Goal: Task Accomplishment & Management: Use online tool/utility

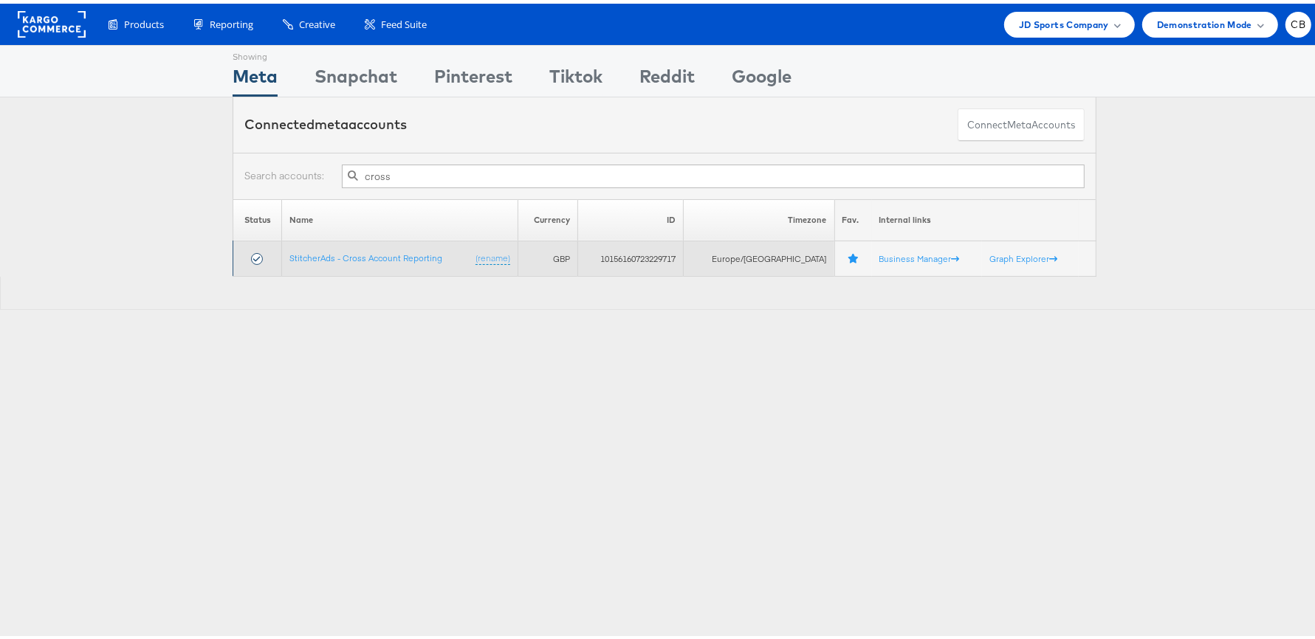
type input "cross"
drag, startPoint x: 338, startPoint y: 244, endPoint x: 332, endPoint y: 254, distance: 11.9
click at [338, 244] on td "StitcherAds - Cross Account Reporting (rename)" at bounding box center [400, 255] width 236 height 35
click at [343, 261] on td "StitcherAds - Cross Account Reporting (rename)" at bounding box center [400, 255] width 236 height 35
click at [349, 252] on link "StitcherAds - Cross Account Reporting" at bounding box center [365, 254] width 153 height 11
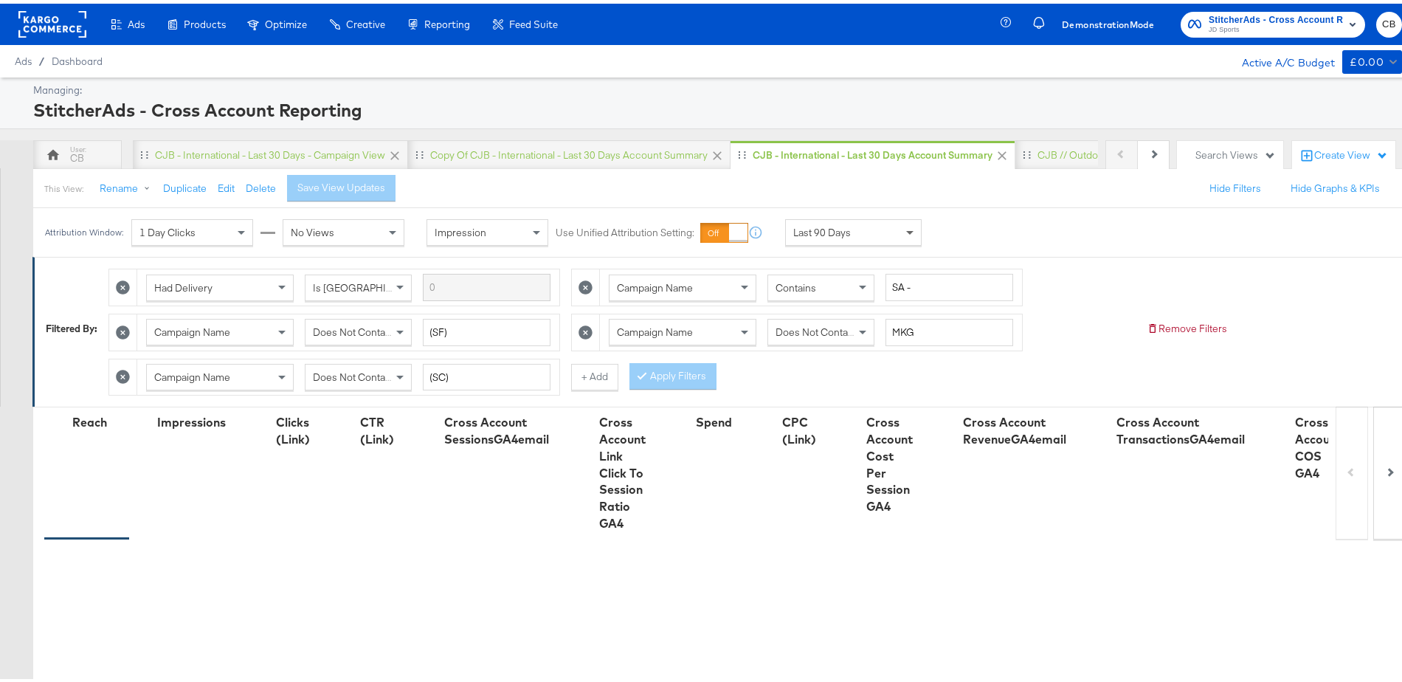
click at [905, 222] on span at bounding box center [912, 228] width 18 height 25
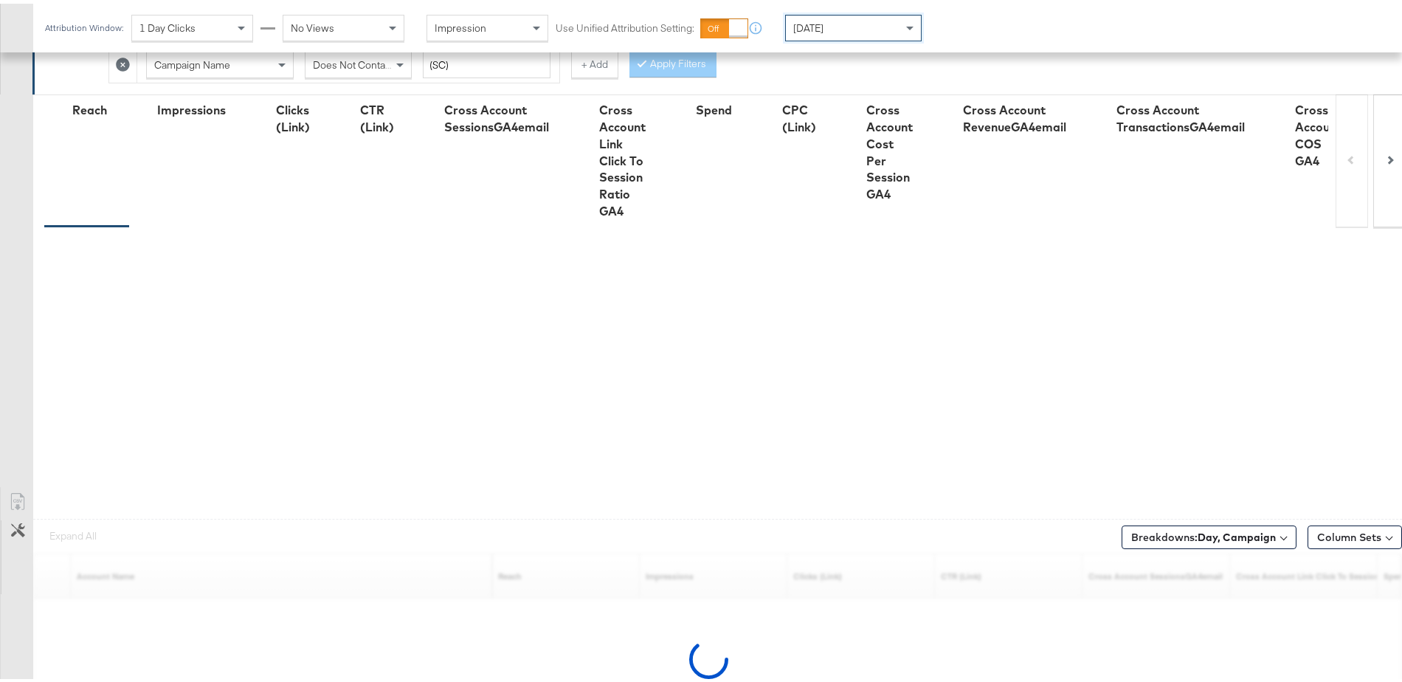
scroll to position [397, 0]
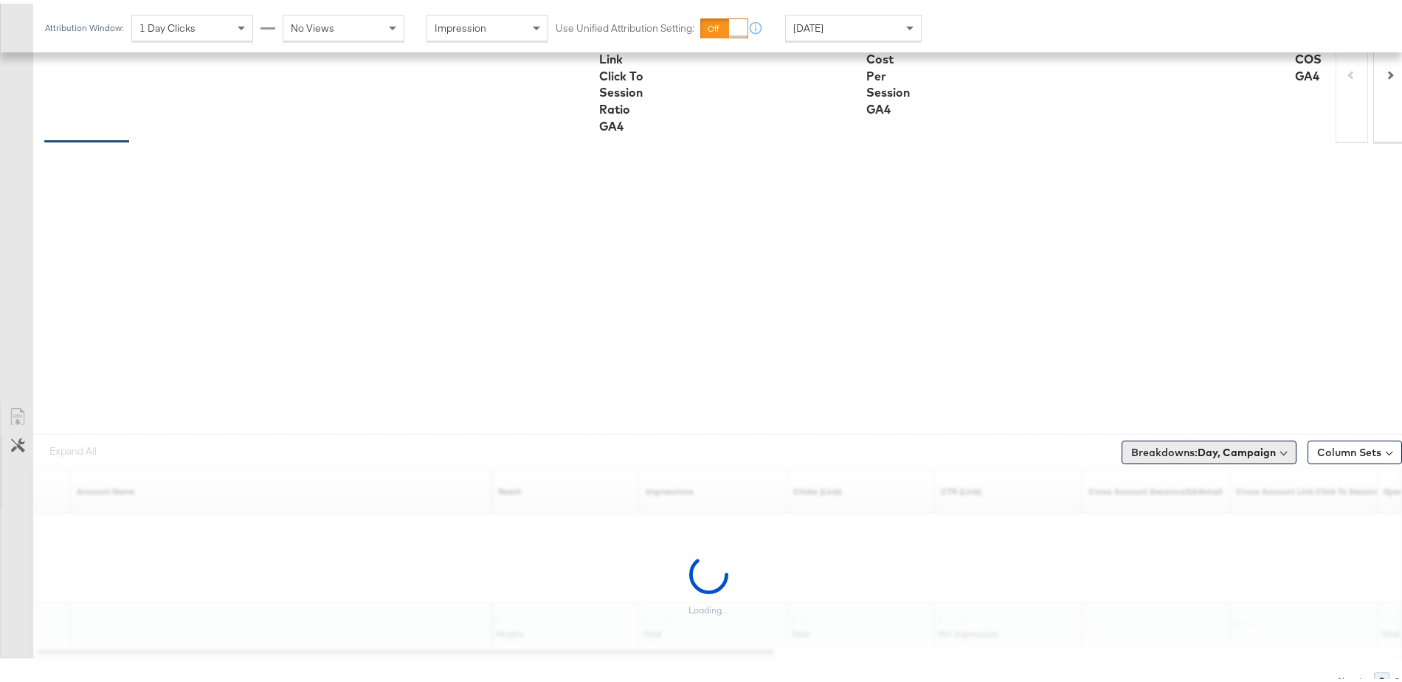
click at [1214, 451] on span "Breakdowns: Day, Campaign" at bounding box center [1204, 448] width 145 height 15
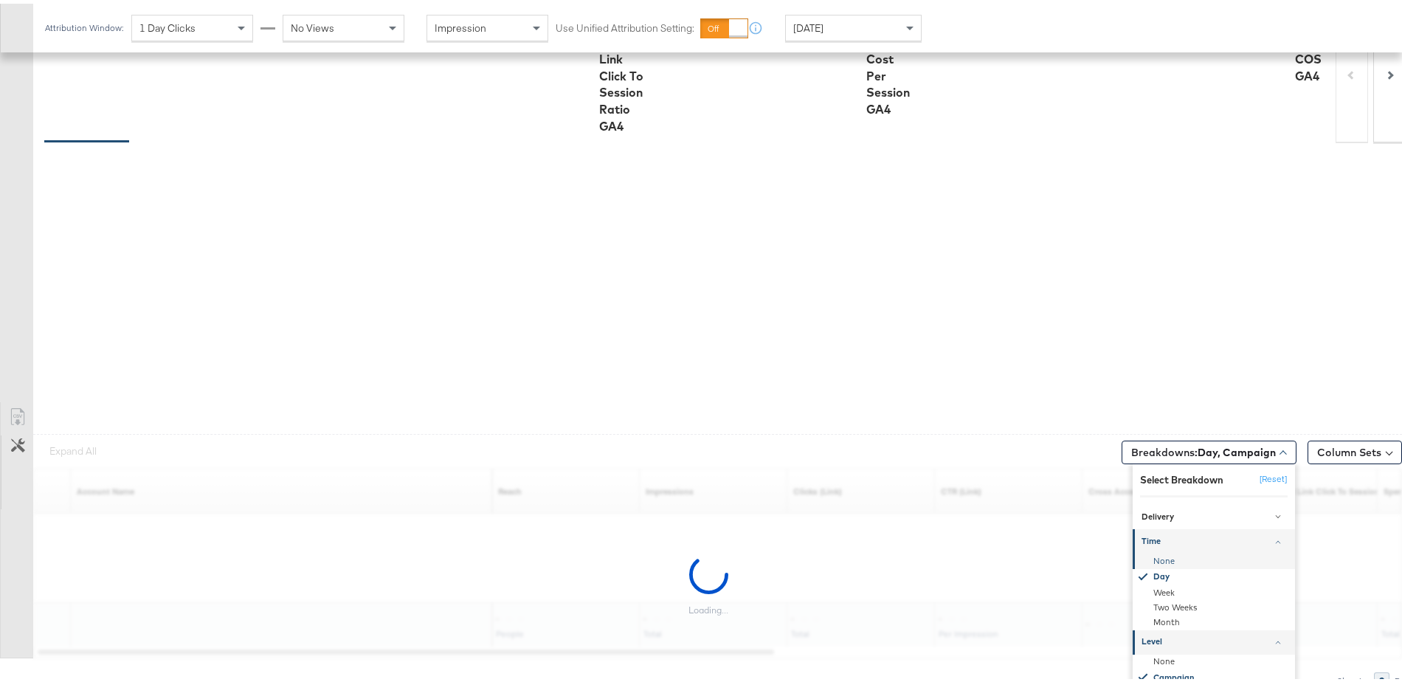
click at [1153, 550] on div "None" at bounding box center [1215, 557] width 160 height 15
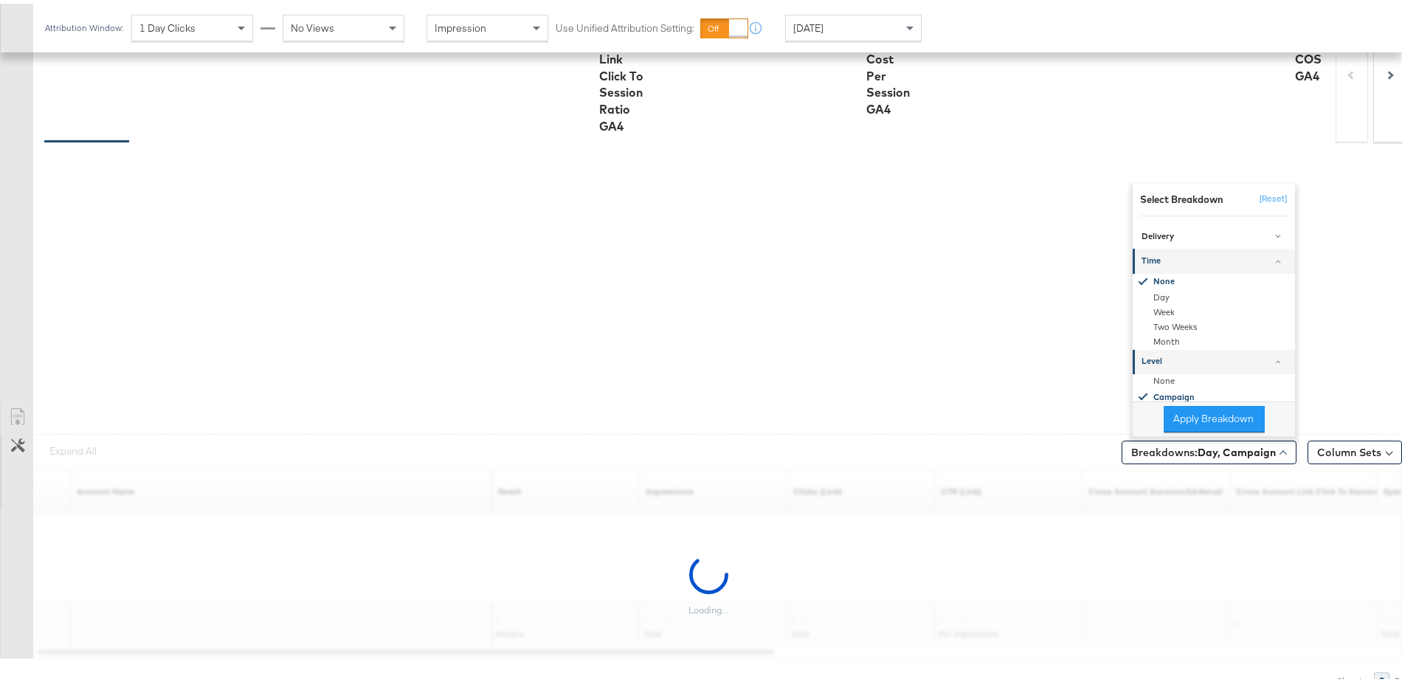
click at [1154, 364] on link "Level" at bounding box center [1214, 357] width 162 height 24
click at [1157, 377] on div "Apply Breakdown" at bounding box center [1214, 394] width 162 height 35
click at [1152, 352] on div "Level" at bounding box center [1215, 358] width 147 height 12
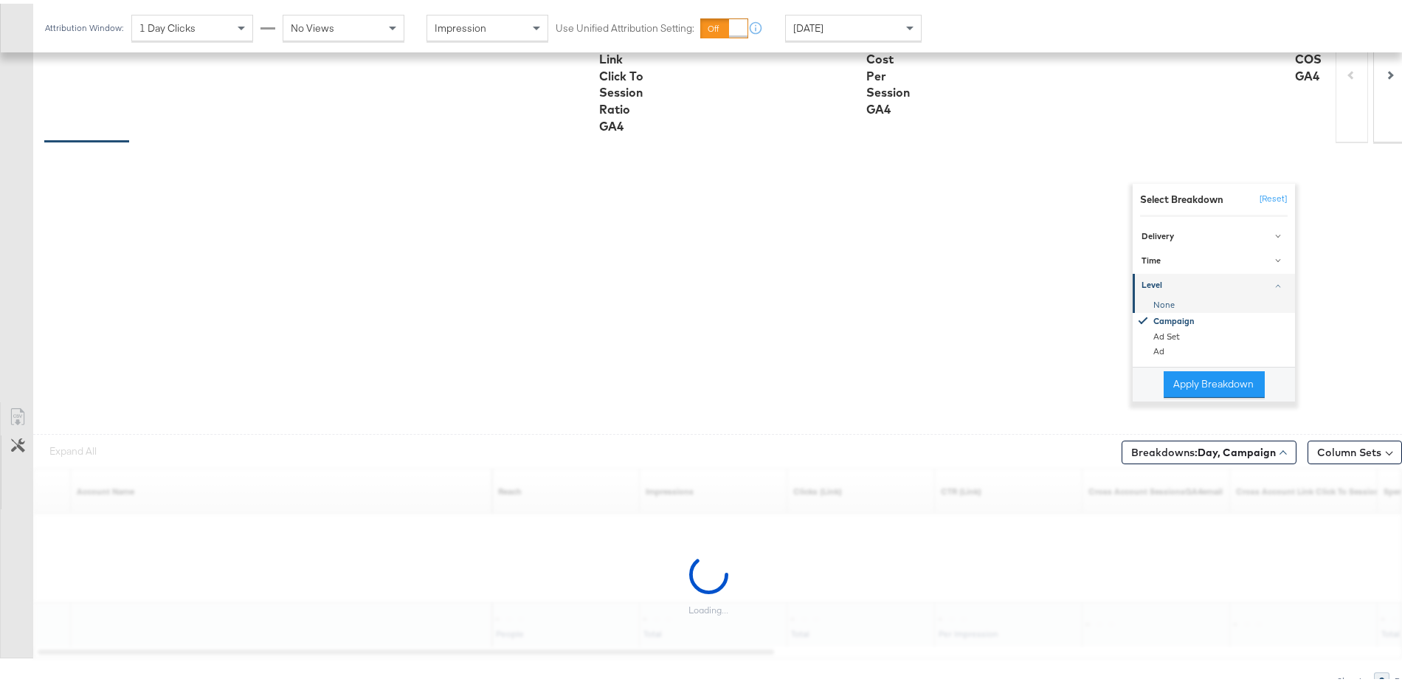
click at [1153, 295] on div "None" at bounding box center [1215, 301] width 160 height 15
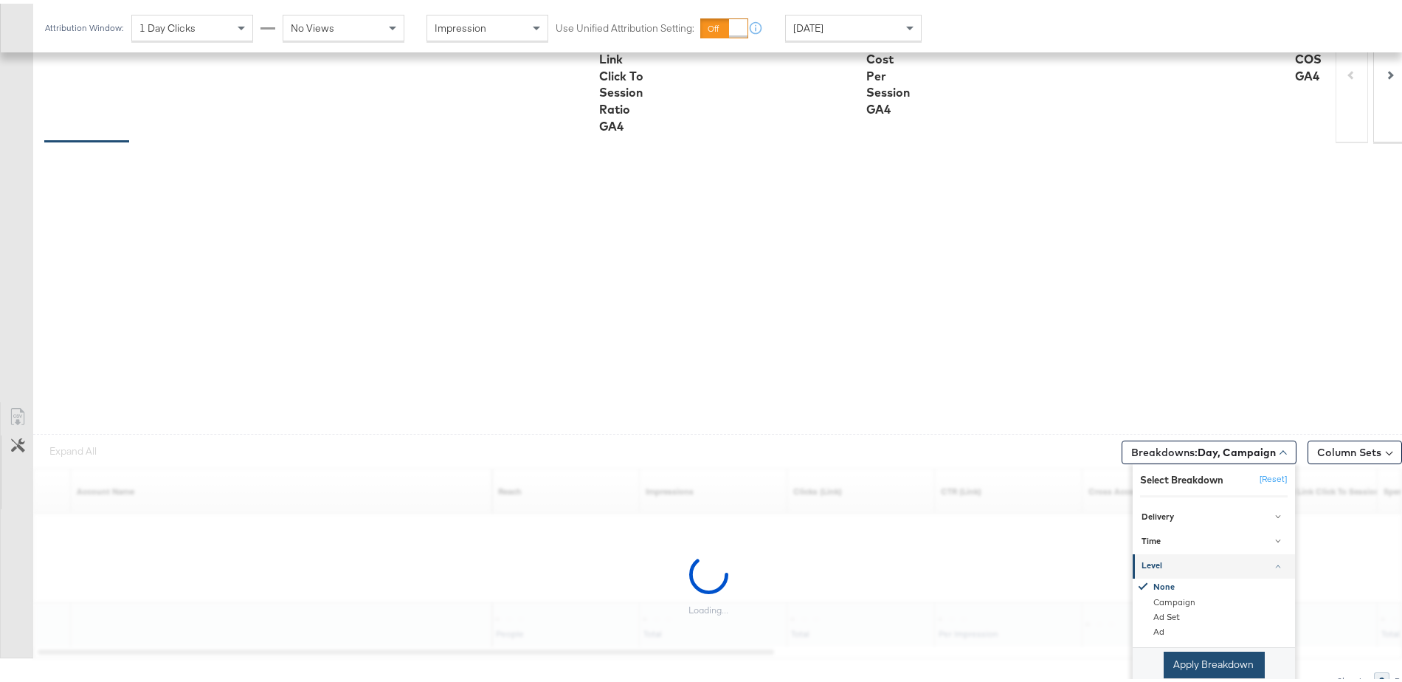
click at [1188, 651] on button "Apply Breakdown" at bounding box center [1214, 660] width 101 height 27
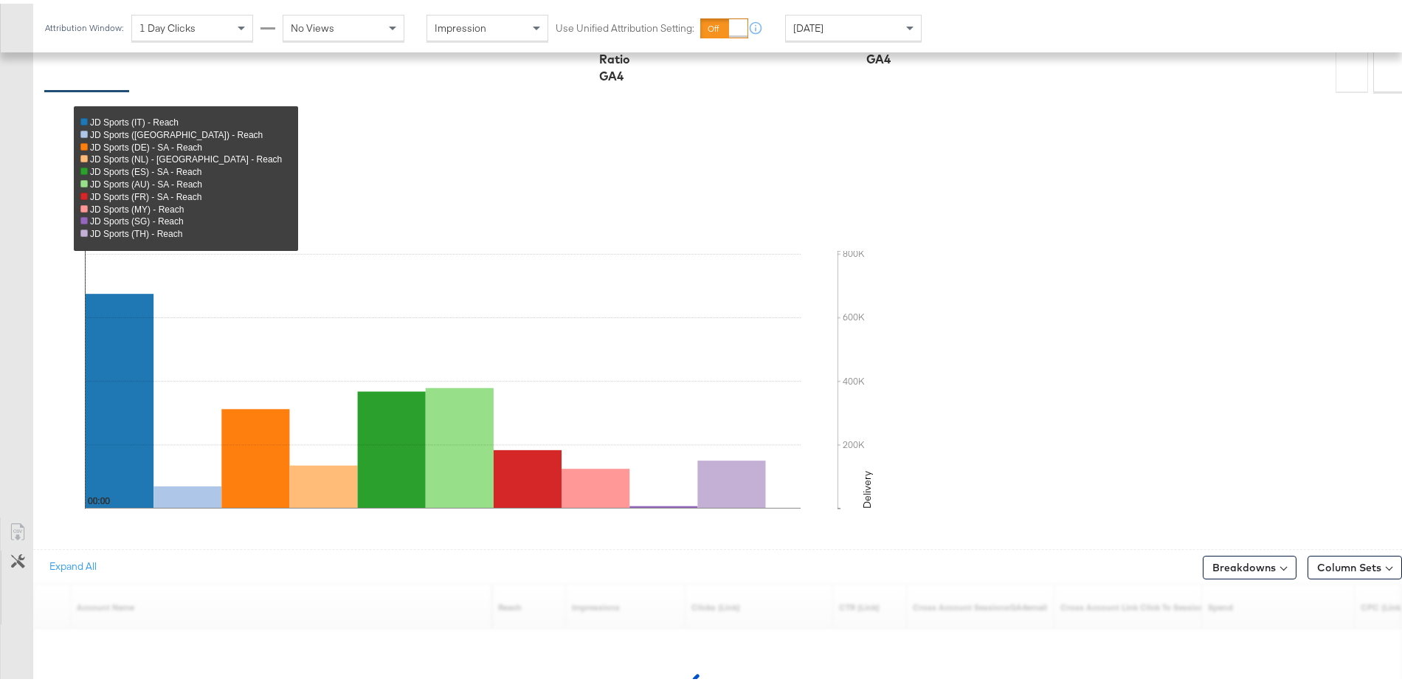
scroll to position [562, 0]
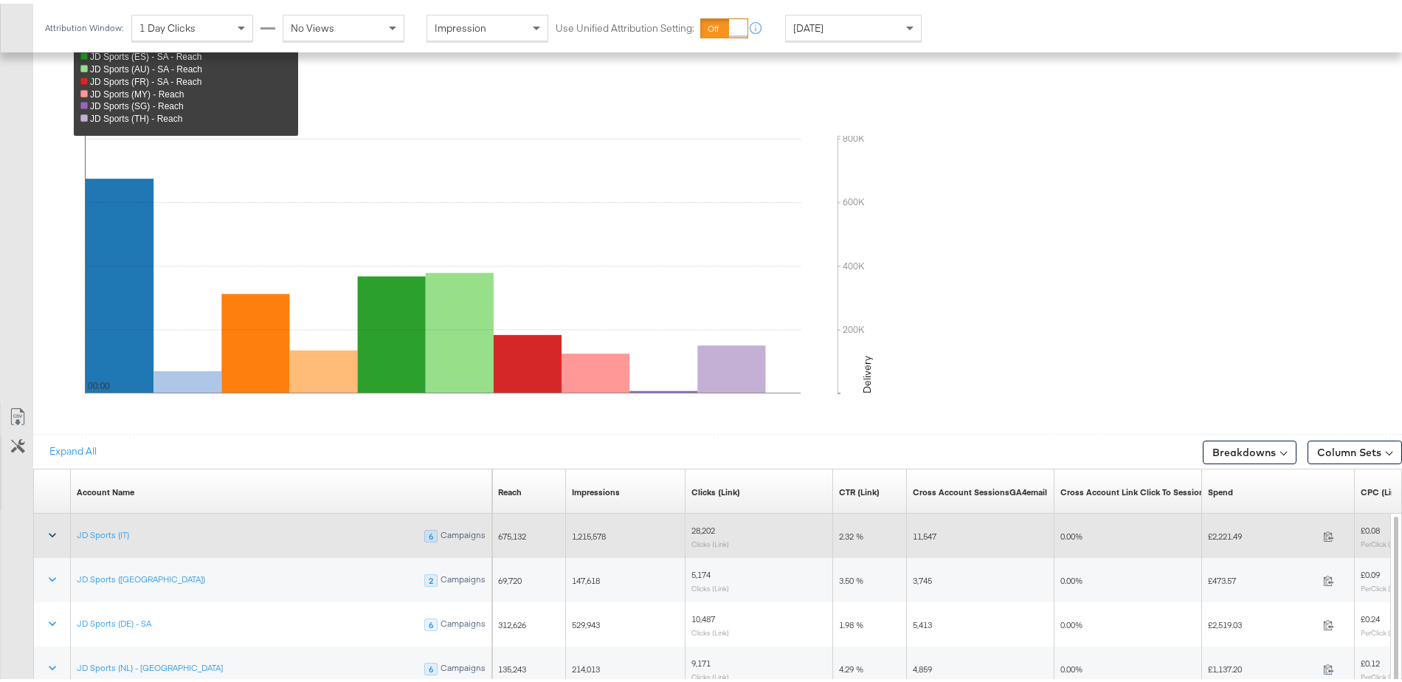
click at [36, 519] on button at bounding box center [52, 532] width 35 height 27
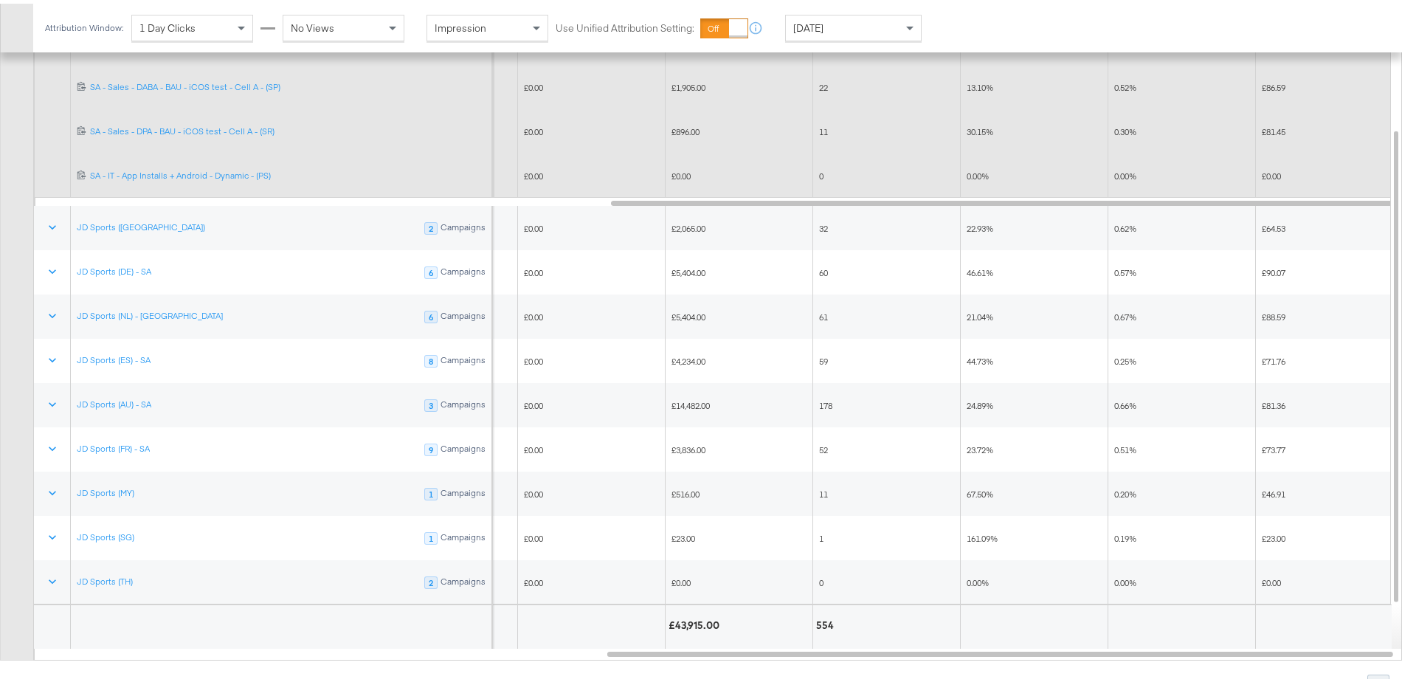
scroll to position [1058, 0]
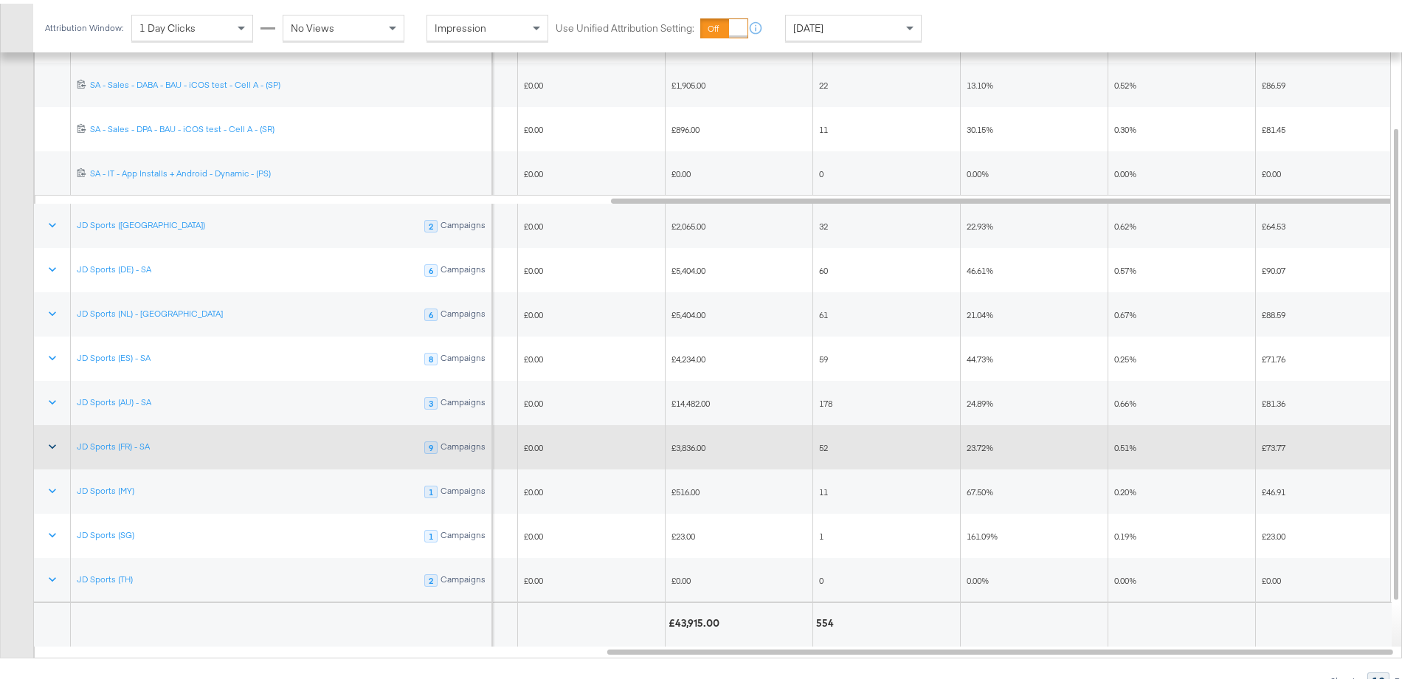
click at [52, 436] on icon at bounding box center [52, 442] width 15 height 15
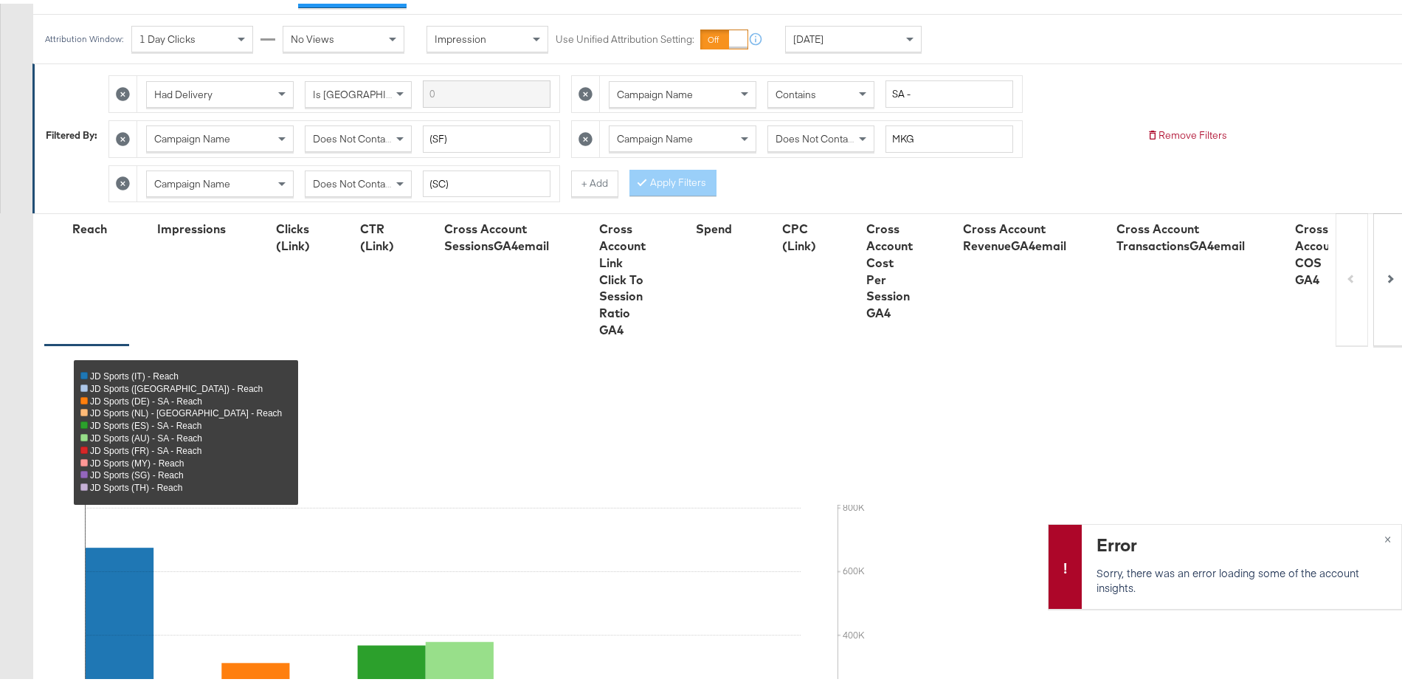
scroll to position [0, 0]
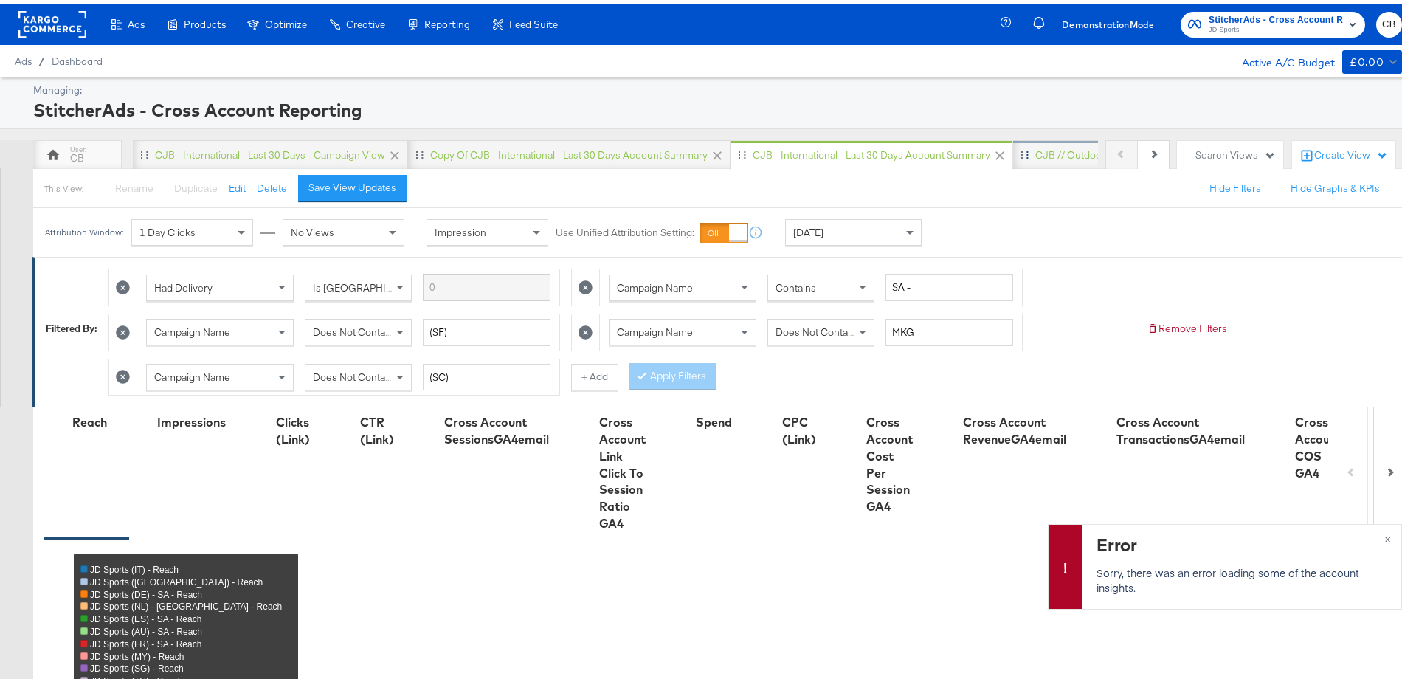
click at [1043, 161] on div "CJB // Outdoors" at bounding box center [1073, 152] width 120 height 30
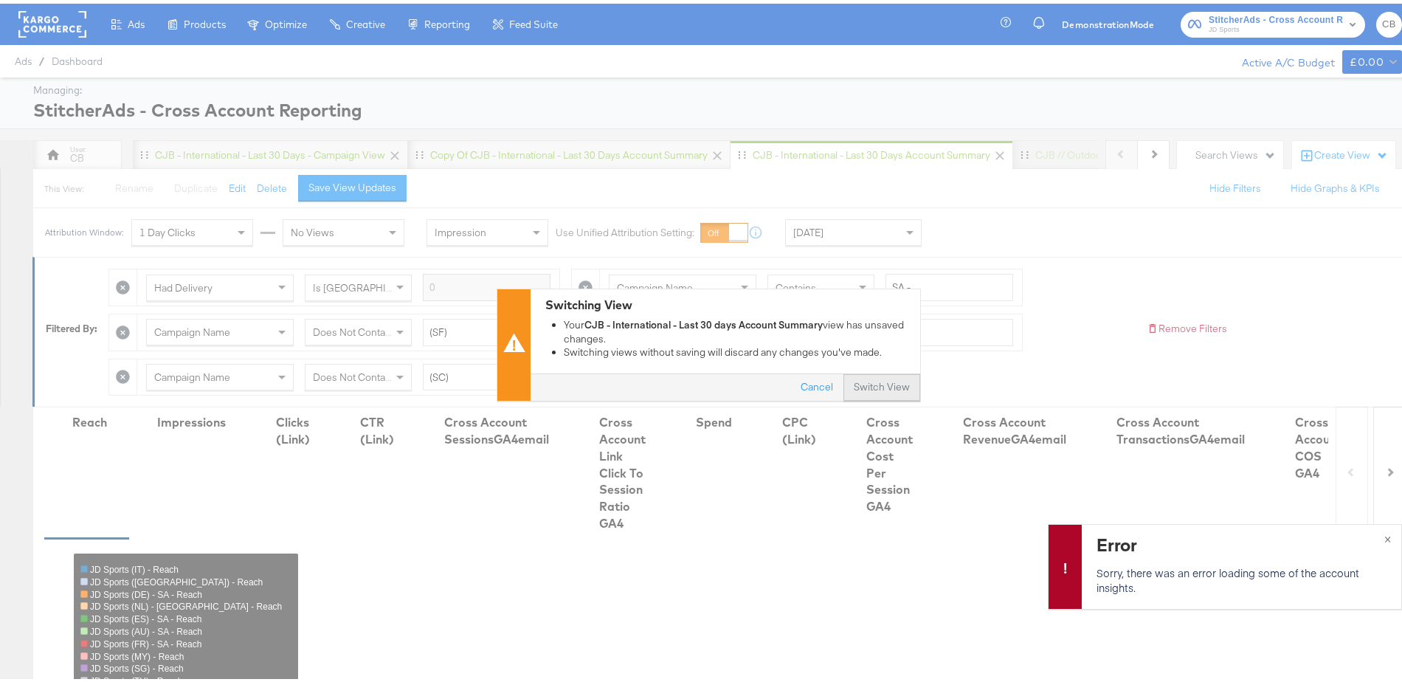
click at [880, 386] on button "Switch View" at bounding box center [882, 384] width 77 height 27
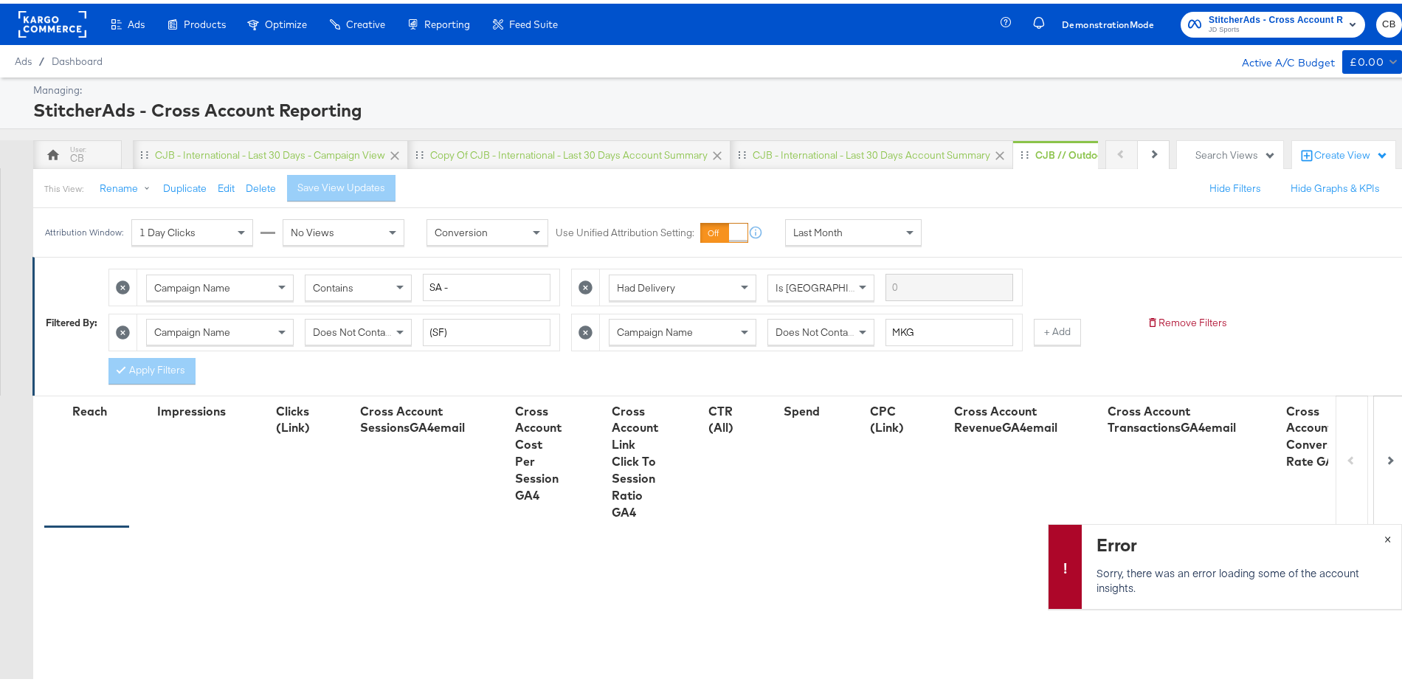
click at [1385, 538] on span "×" at bounding box center [1388, 534] width 7 height 17
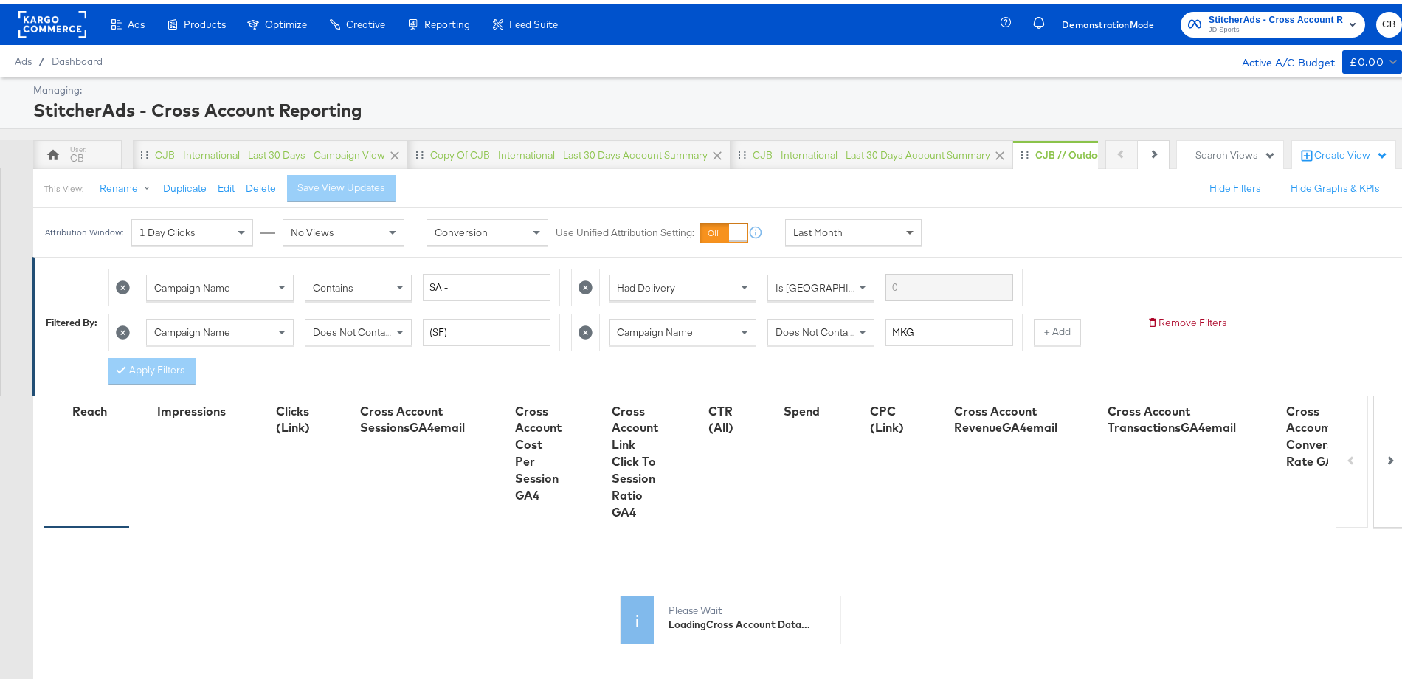
click at [904, 223] on span at bounding box center [912, 228] width 18 height 25
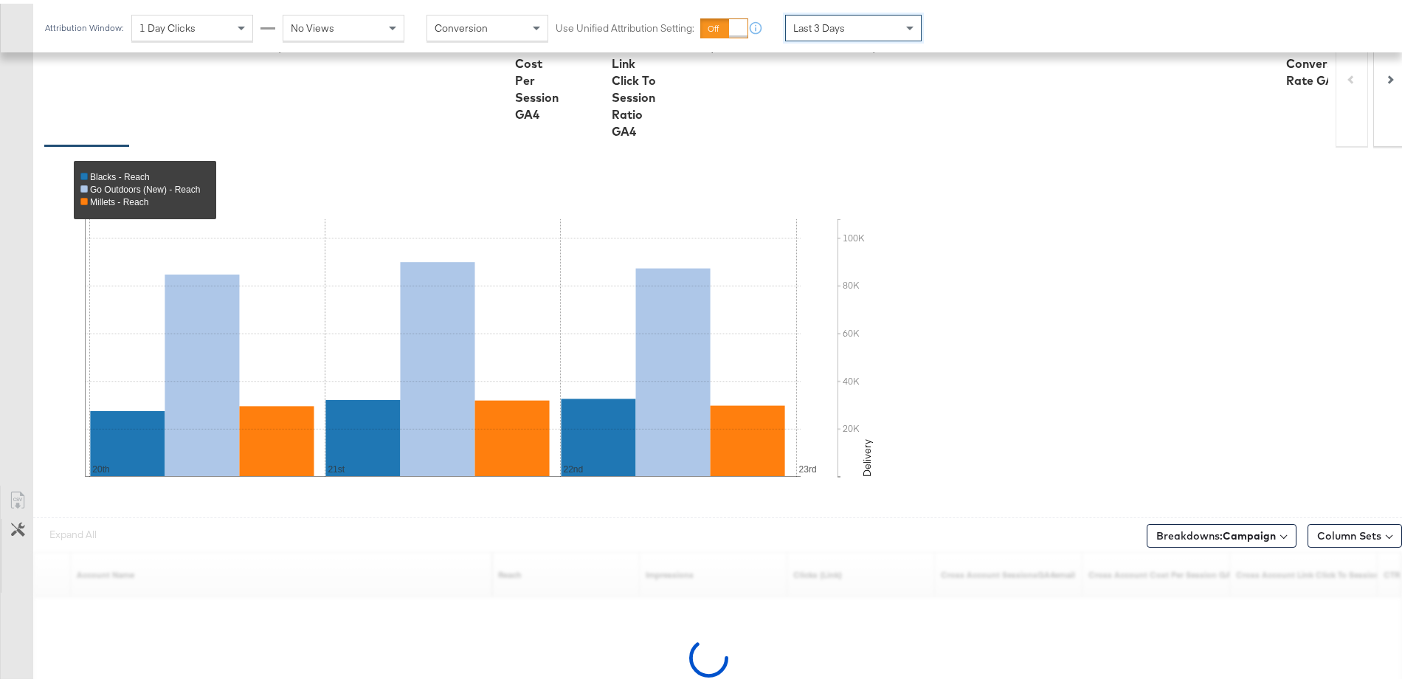
scroll to position [465, 0]
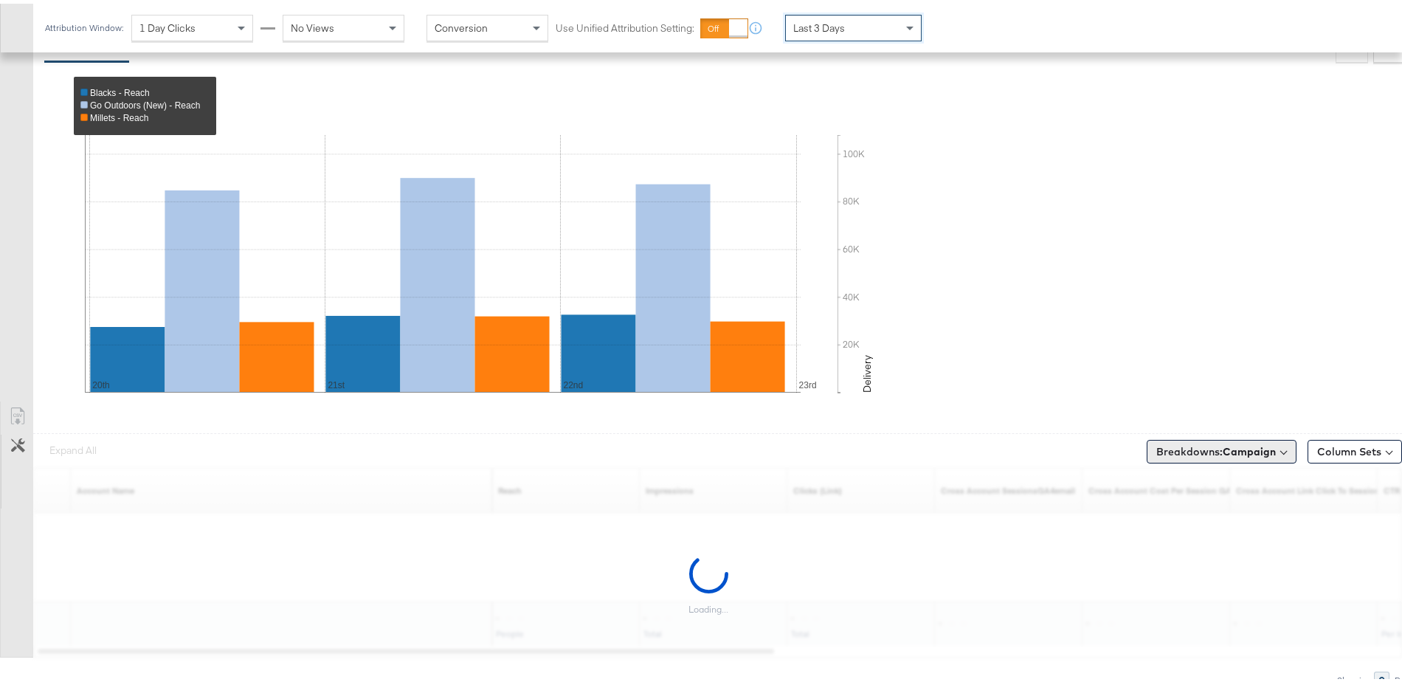
click at [1204, 450] on span "Breakdowns: Campaign" at bounding box center [1217, 448] width 120 height 15
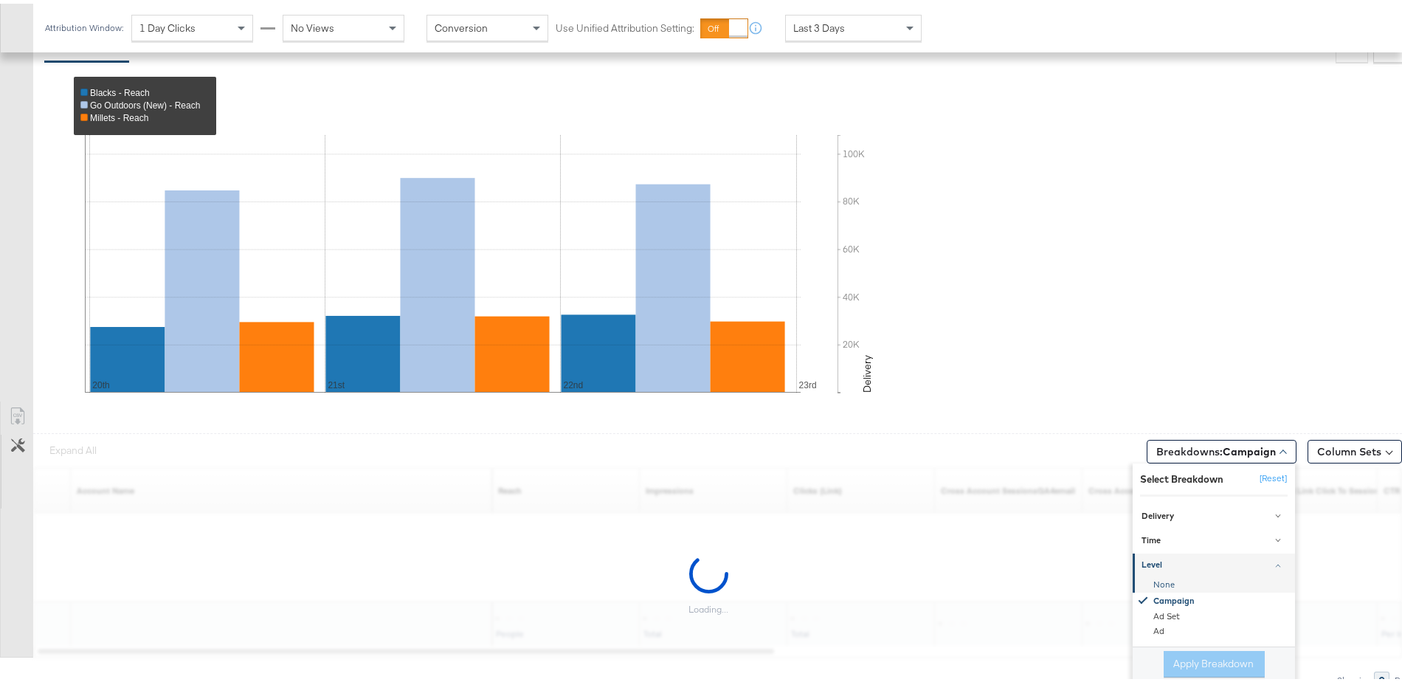
click at [1154, 581] on div "None" at bounding box center [1215, 581] width 160 height 15
click at [1188, 658] on button "Apply Breakdown" at bounding box center [1214, 660] width 101 height 27
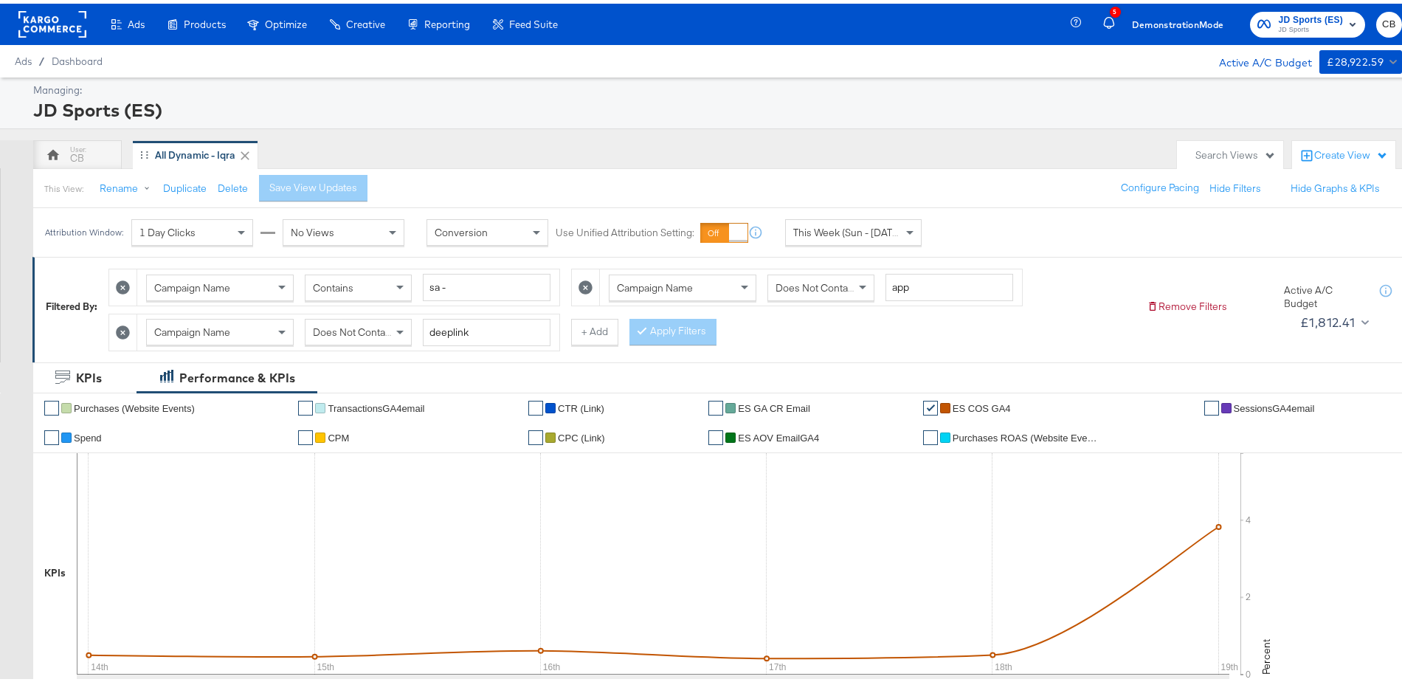
click at [49, 19] on rect at bounding box center [52, 20] width 68 height 27
